Goal: Obtain resource: Download file/media

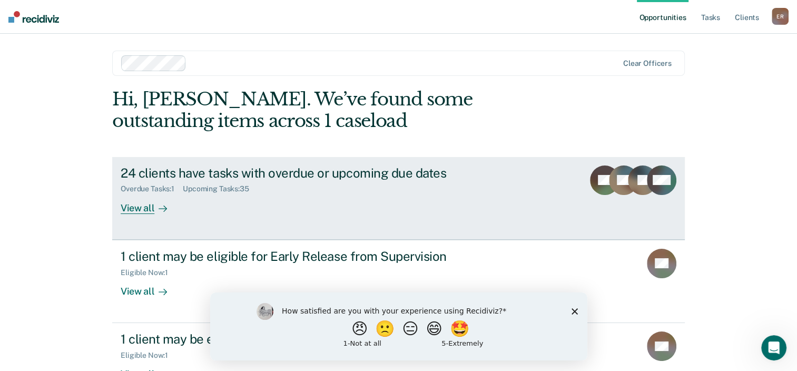
click at [245, 181] on div "Overdue Tasks : 1 Upcoming Tasks : 35" at bounding box center [306, 186] width 370 height 13
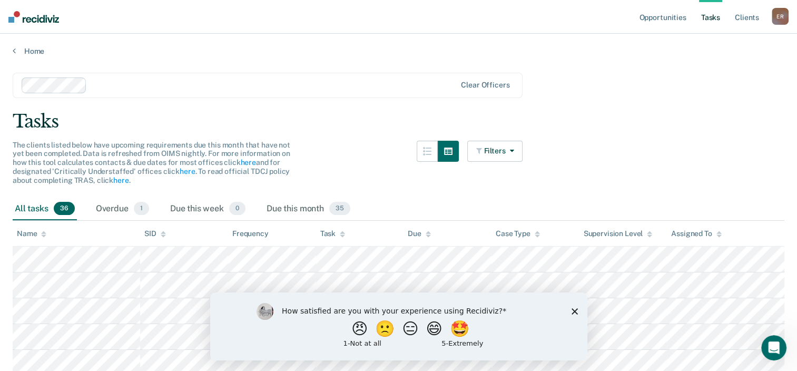
click at [245, 181] on div "The clients listed below have upcoming requirements due this month that have no…" at bounding box center [155, 163] width 285 height 44
click at [570, 311] on div "How satisfied are you with your experience using Recidiviz? 😠 🙁 😑 😄 🤩 1 - Not a…" at bounding box center [398, 326] width 377 height 68
click at [36, 51] on link "Home" at bounding box center [399, 50] width 772 height 9
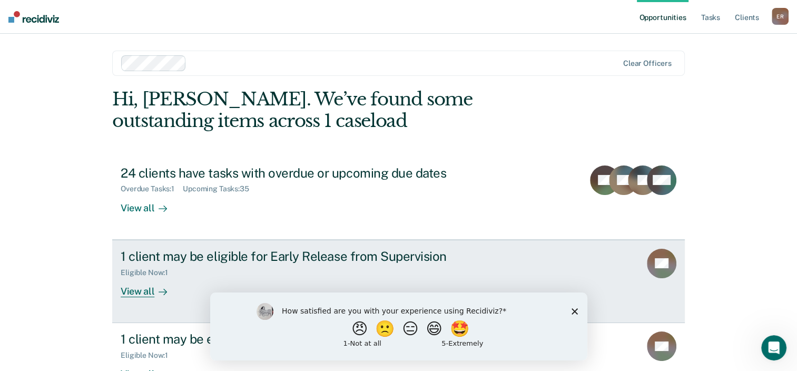
click at [234, 265] on div "Eligible Now : 1" at bounding box center [306, 270] width 370 height 13
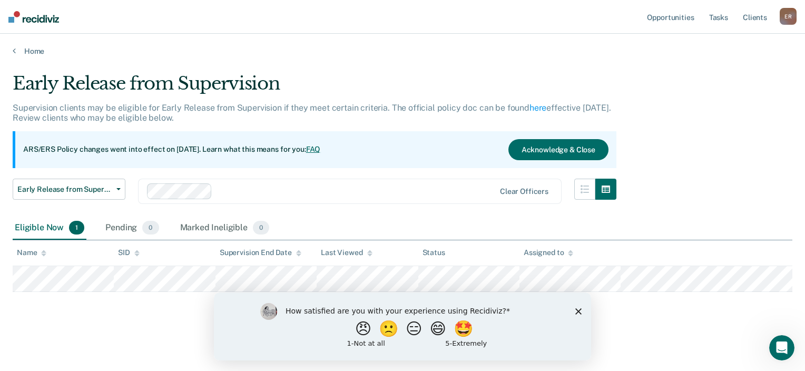
click at [583, 310] on div "How satisfied are you with your experience using Recidiviz? 😠 🙁 😑 😄 🤩 1 - Not a…" at bounding box center [402, 326] width 377 height 68
click at [576, 310] on icon "Close survey" at bounding box center [578, 311] width 6 height 6
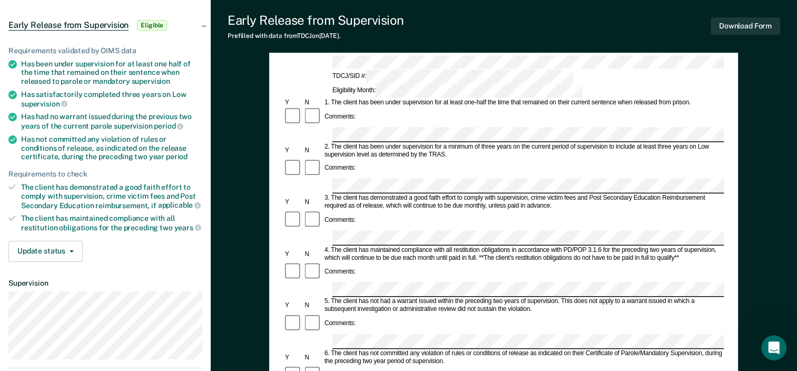
scroll to position [70, 0]
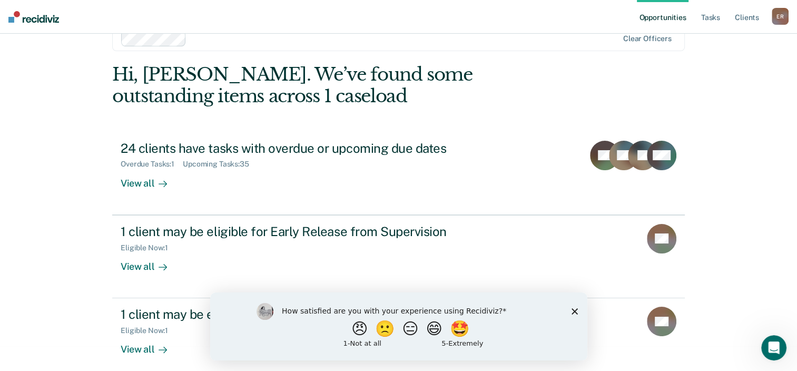
scroll to position [34, 0]
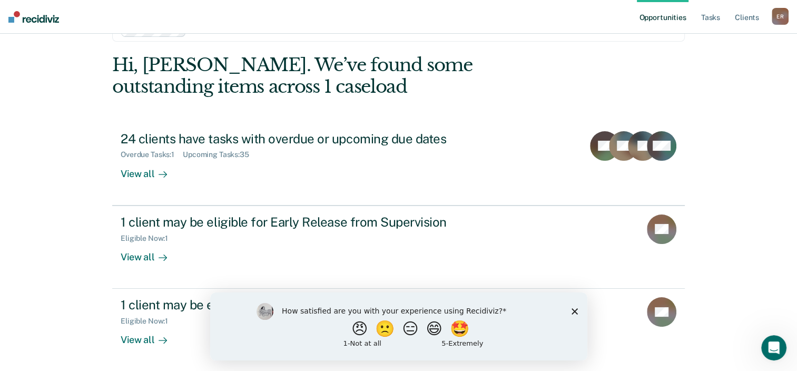
drag, startPoint x: 577, startPoint y: 308, endPoint x: 795, endPoint y: 600, distance: 365.2
click at [577, 308] on icon "Close survey" at bounding box center [574, 311] width 6 height 6
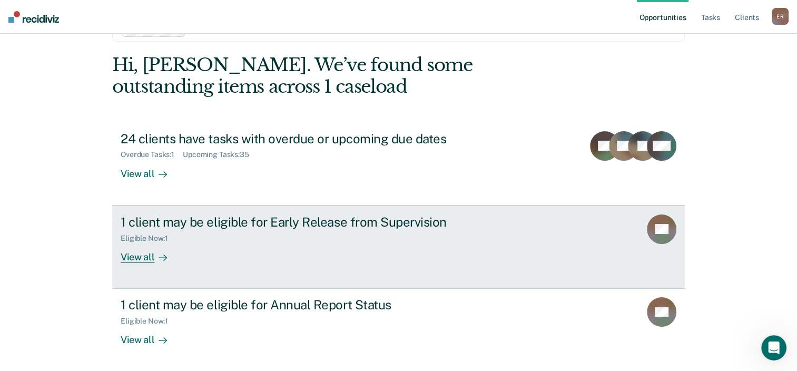
click at [231, 219] on div "1 client may be eligible for Early Release from Supervision" at bounding box center [306, 221] width 370 height 15
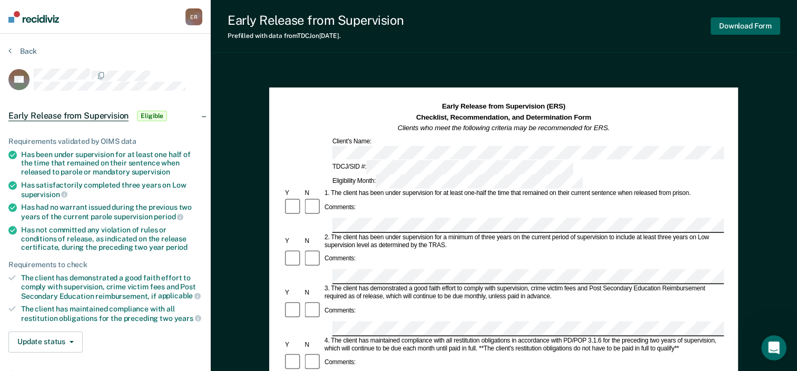
click at [740, 25] on button "Download Form" at bounding box center [746, 25] width 70 height 17
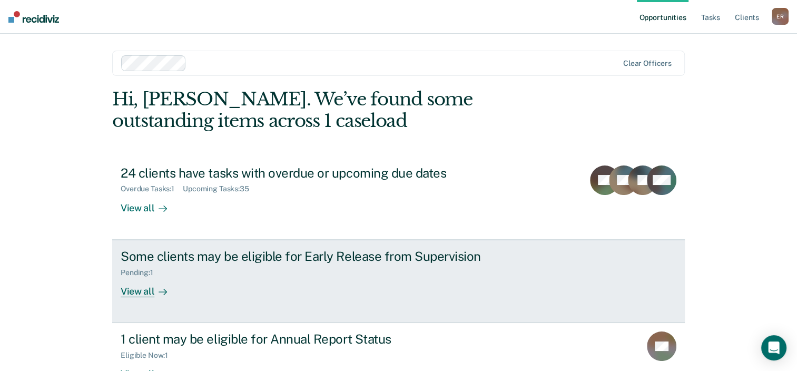
click at [412, 280] on div "Some clients may be eligible for Early Release from Supervision Pending : 1 Vie…" at bounding box center [318, 273] width 395 height 48
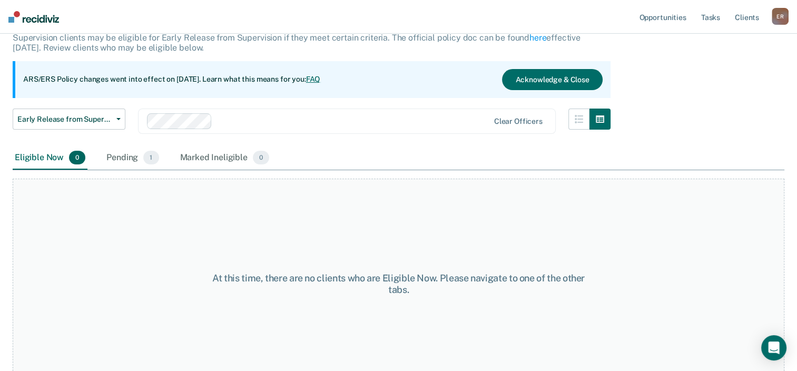
scroll to position [87, 0]
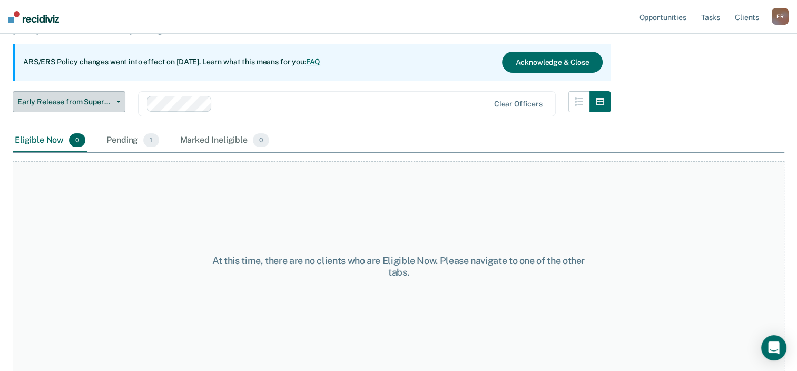
click at [65, 99] on span "Early Release from Supervision" at bounding box center [64, 101] width 95 height 9
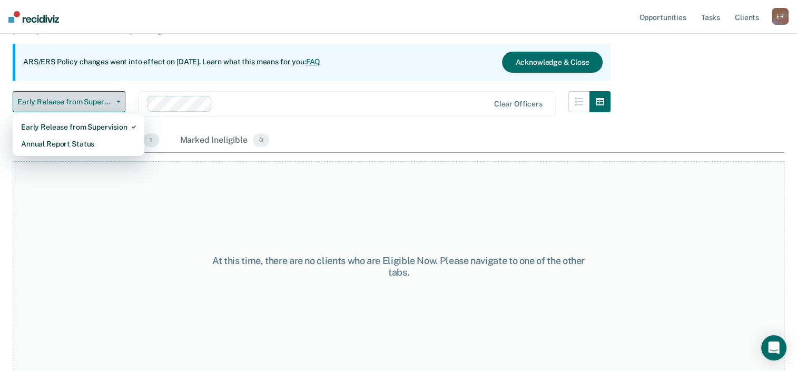
click at [65, 99] on span "Early Release from Supervision" at bounding box center [64, 101] width 95 height 9
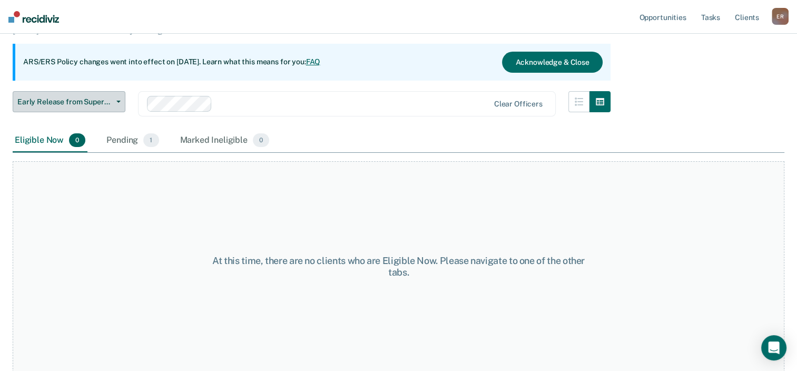
click at [65, 99] on span "Early Release from Supervision" at bounding box center [64, 101] width 95 height 9
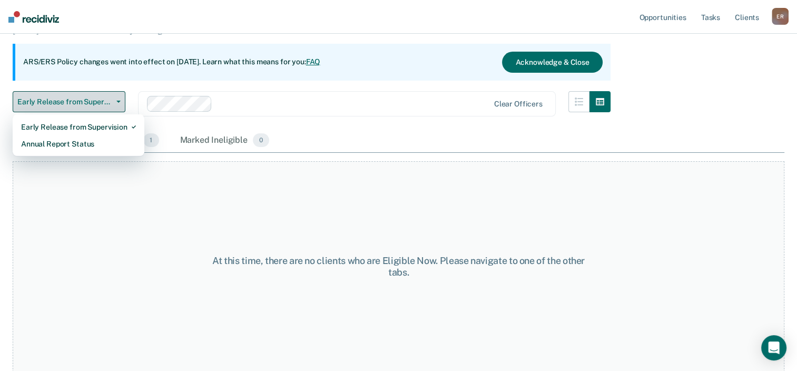
click at [119, 103] on button "Early Release from Supervision" at bounding box center [69, 101] width 113 height 21
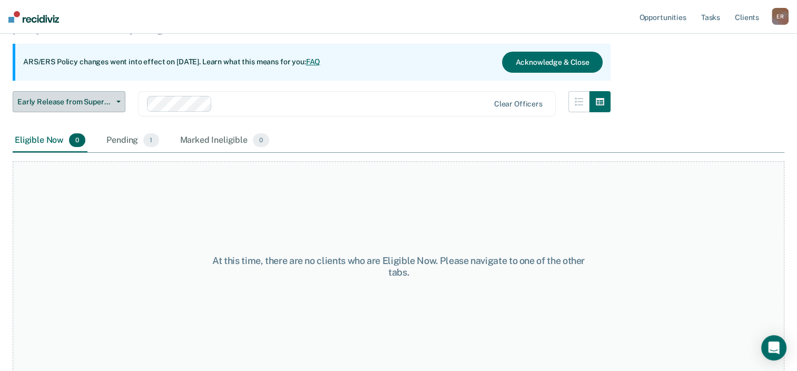
click at [119, 103] on button "Early Release from Supervision" at bounding box center [69, 101] width 113 height 21
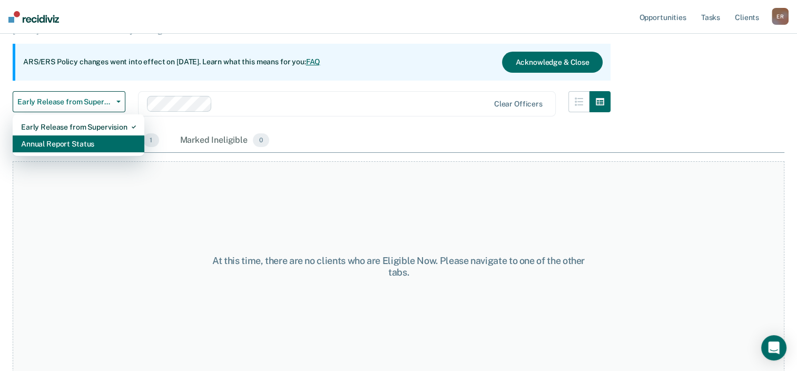
click at [105, 143] on div "Annual Report Status" at bounding box center [78, 143] width 115 height 17
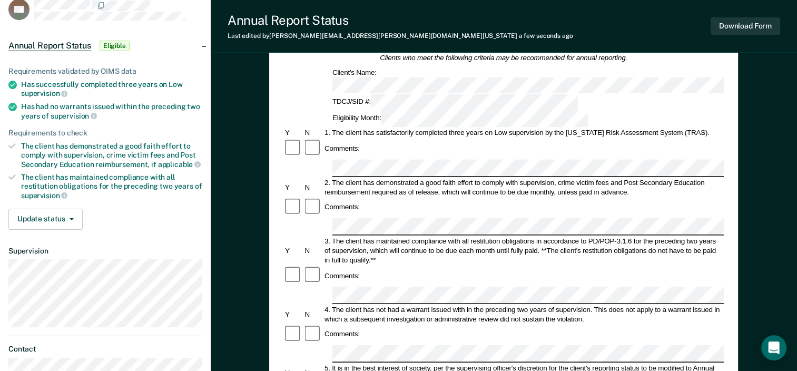
scroll to position [63, 0]
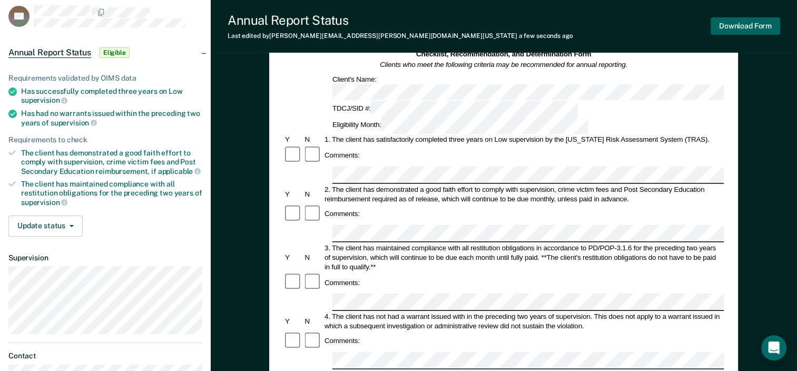
click at [750, 25] on button "Download Form" at bounding box center [746, 25] width 70 height 17
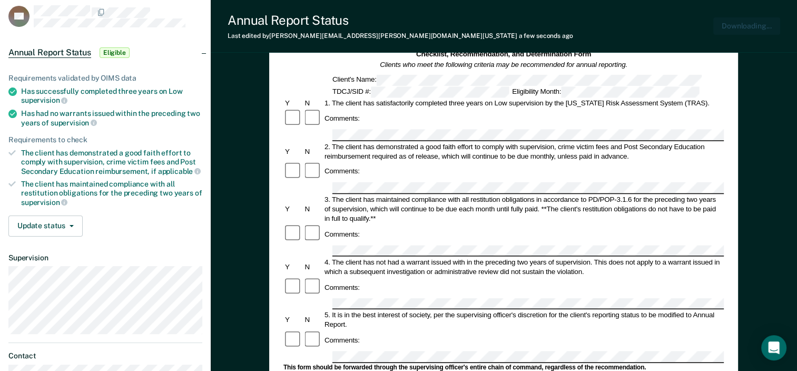
scroll to position [0, 0]
